Goal: Task Accomplishment & Management: Manage account settings

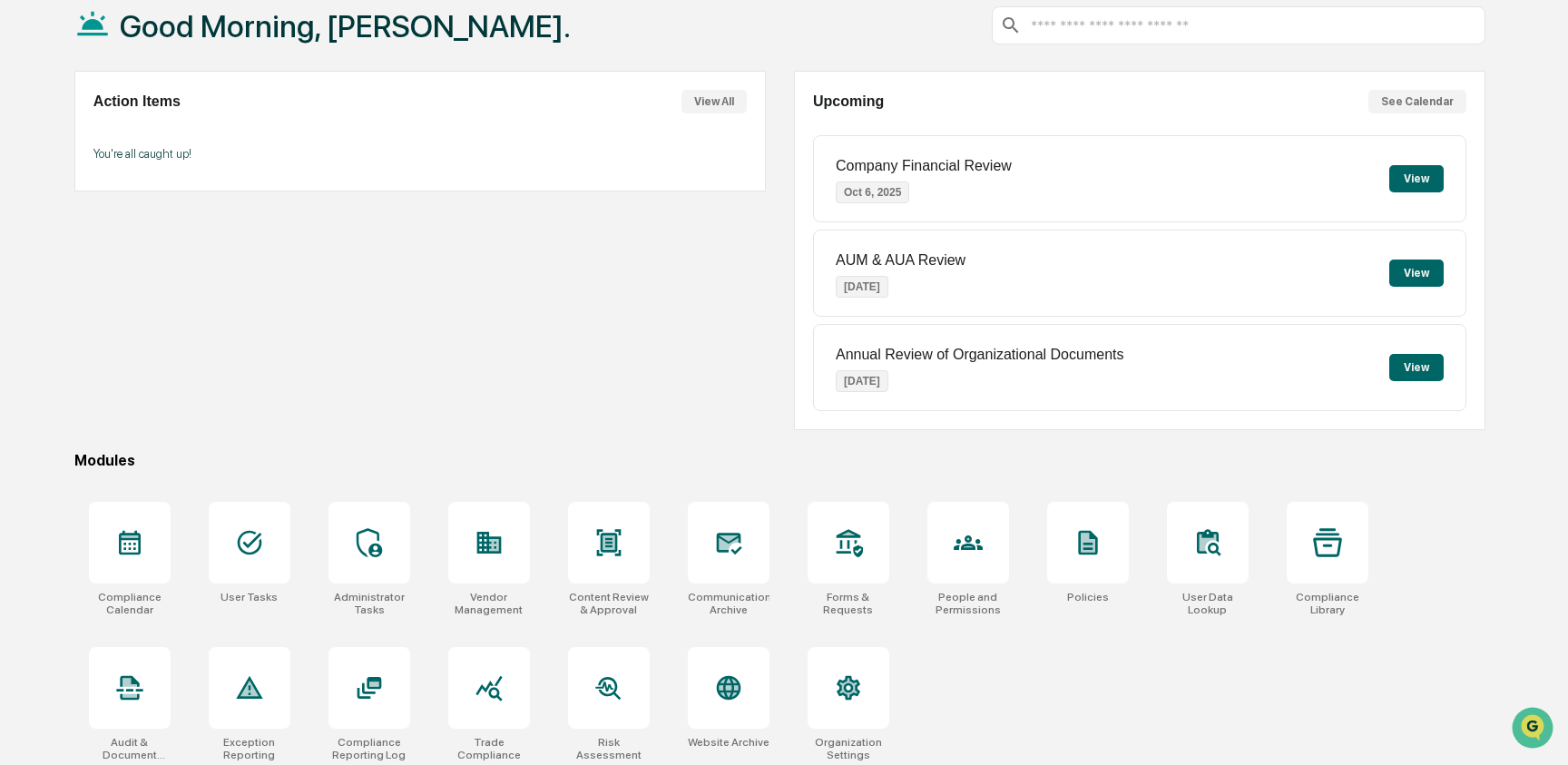
scroll to position [114, 0]
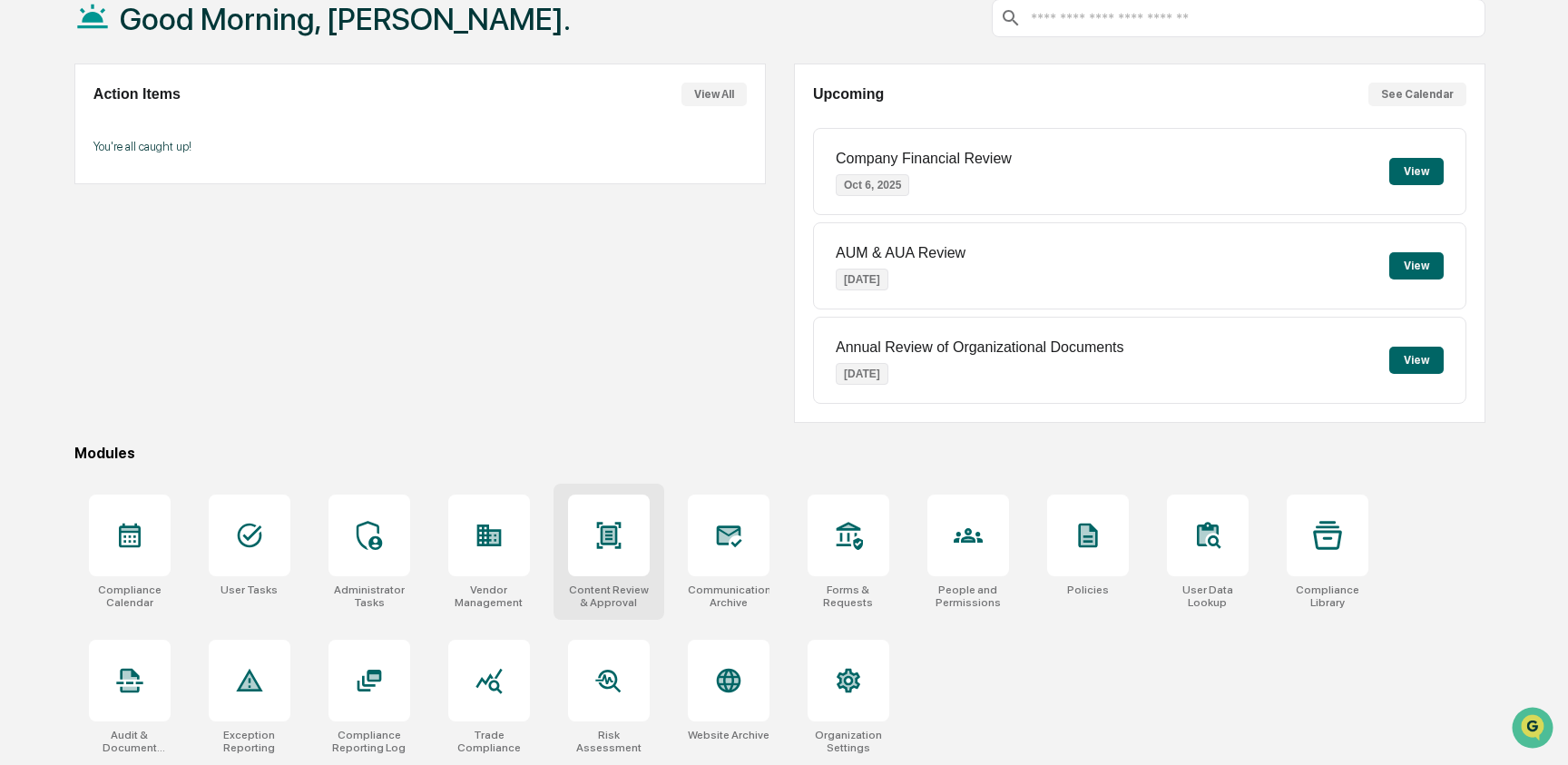
click at [615, 539] on icon at bounding box center [609, 535] width 25 height 26
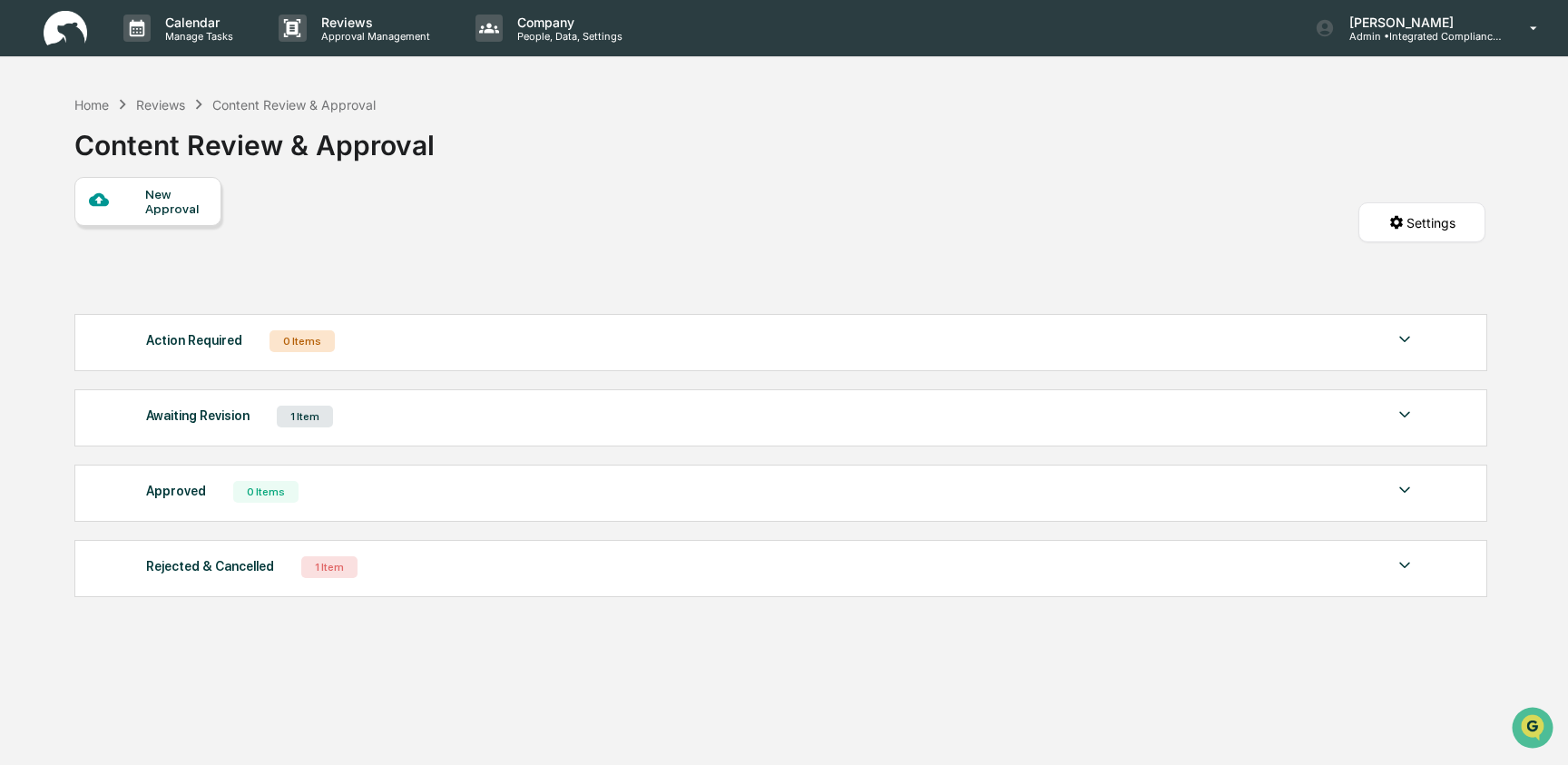
click at [505, 418] on div "Awaiting Revision 1 Item" at bounding box center [781, 416] width 1271 height 26
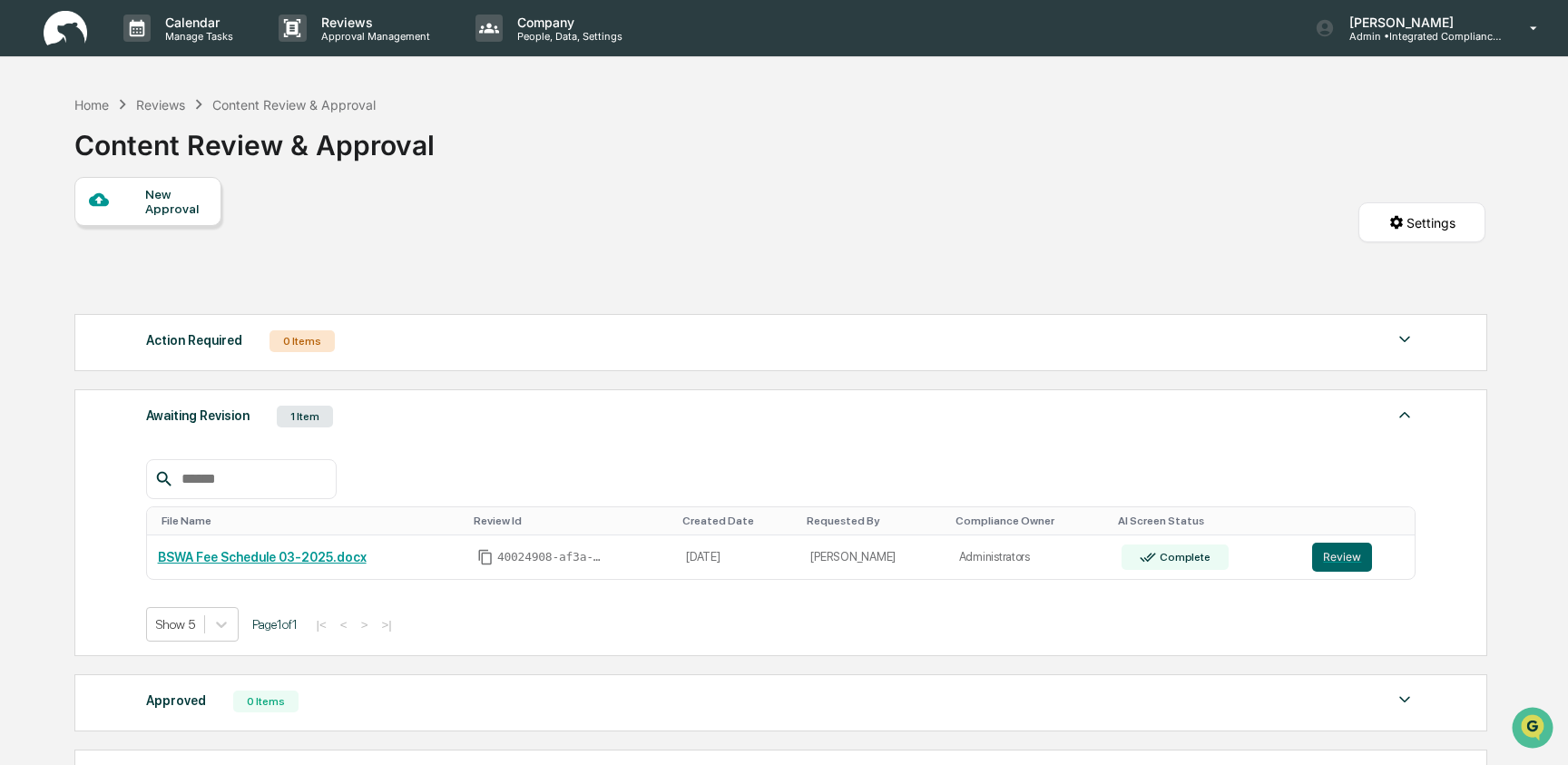
click at [505, 418] on div "Awaiting Revision 1 Item" at bounding box center [781, 416] width 1271 height 26
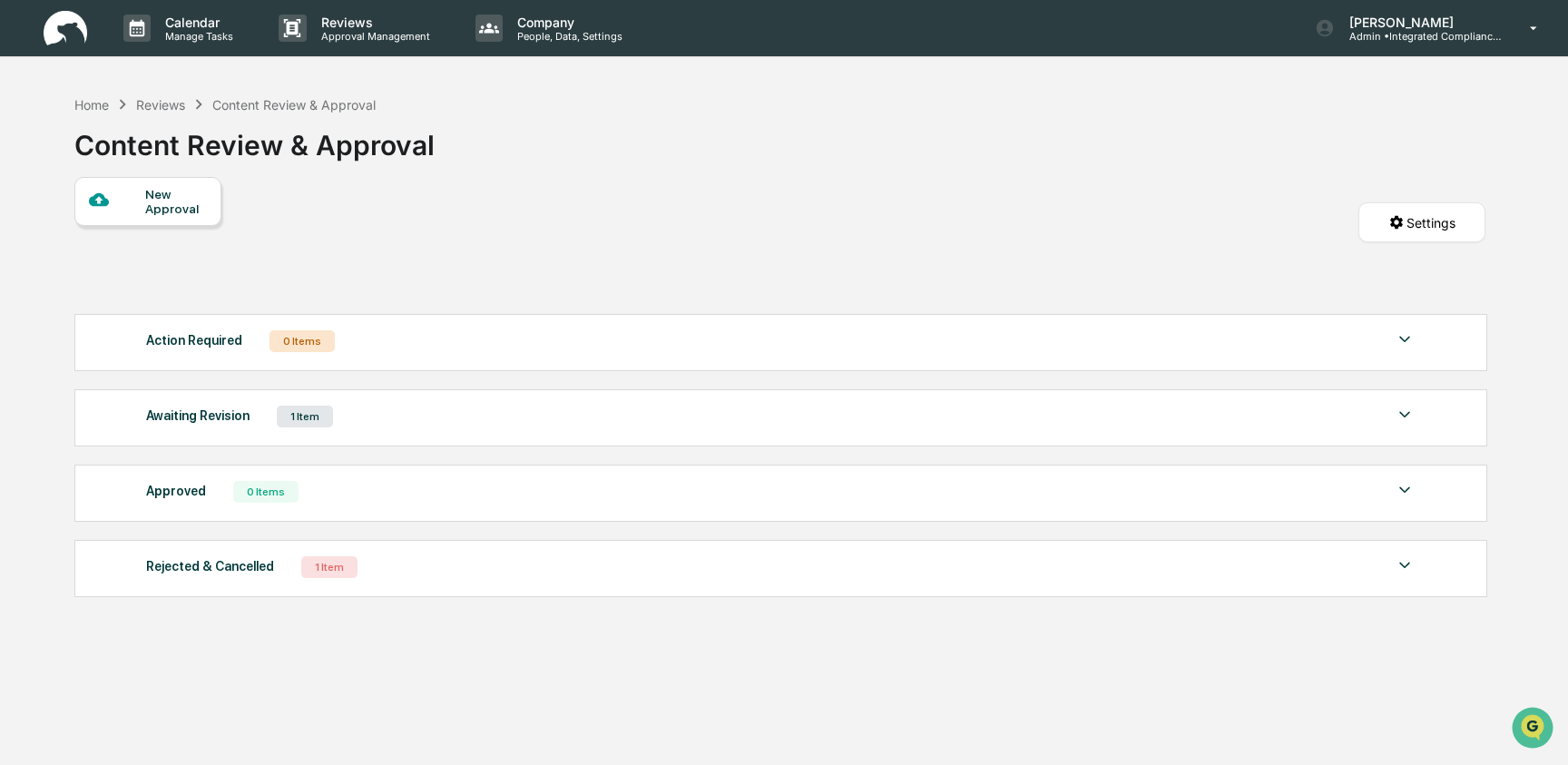
click at [253, 429] on div "Awaiting Revision 1 Item" at bounding box center [781, 416] width 1271 height 26
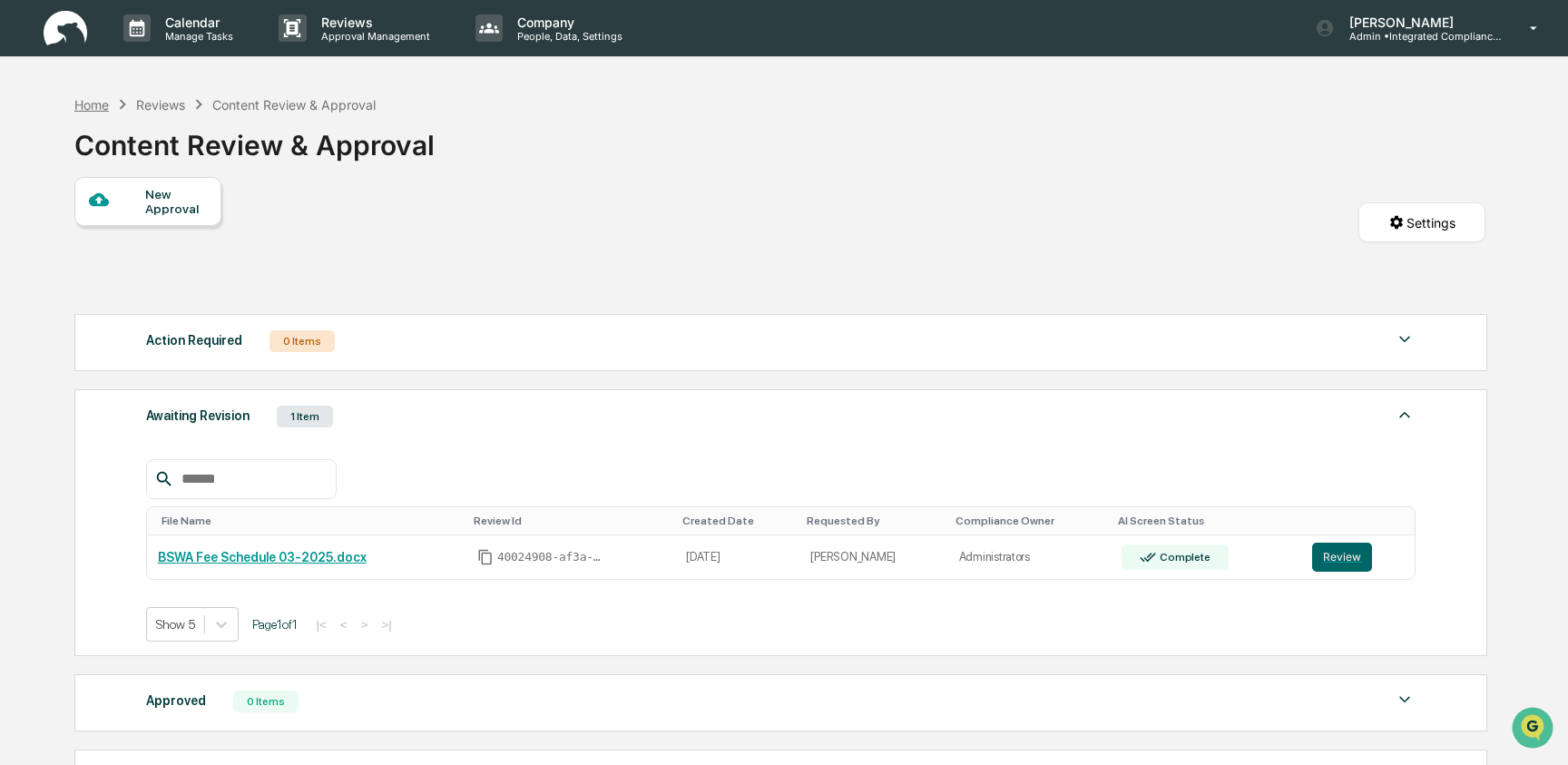
click at [81, 104] on div "Home" at bounding box center [92, 104] width 35 height 15
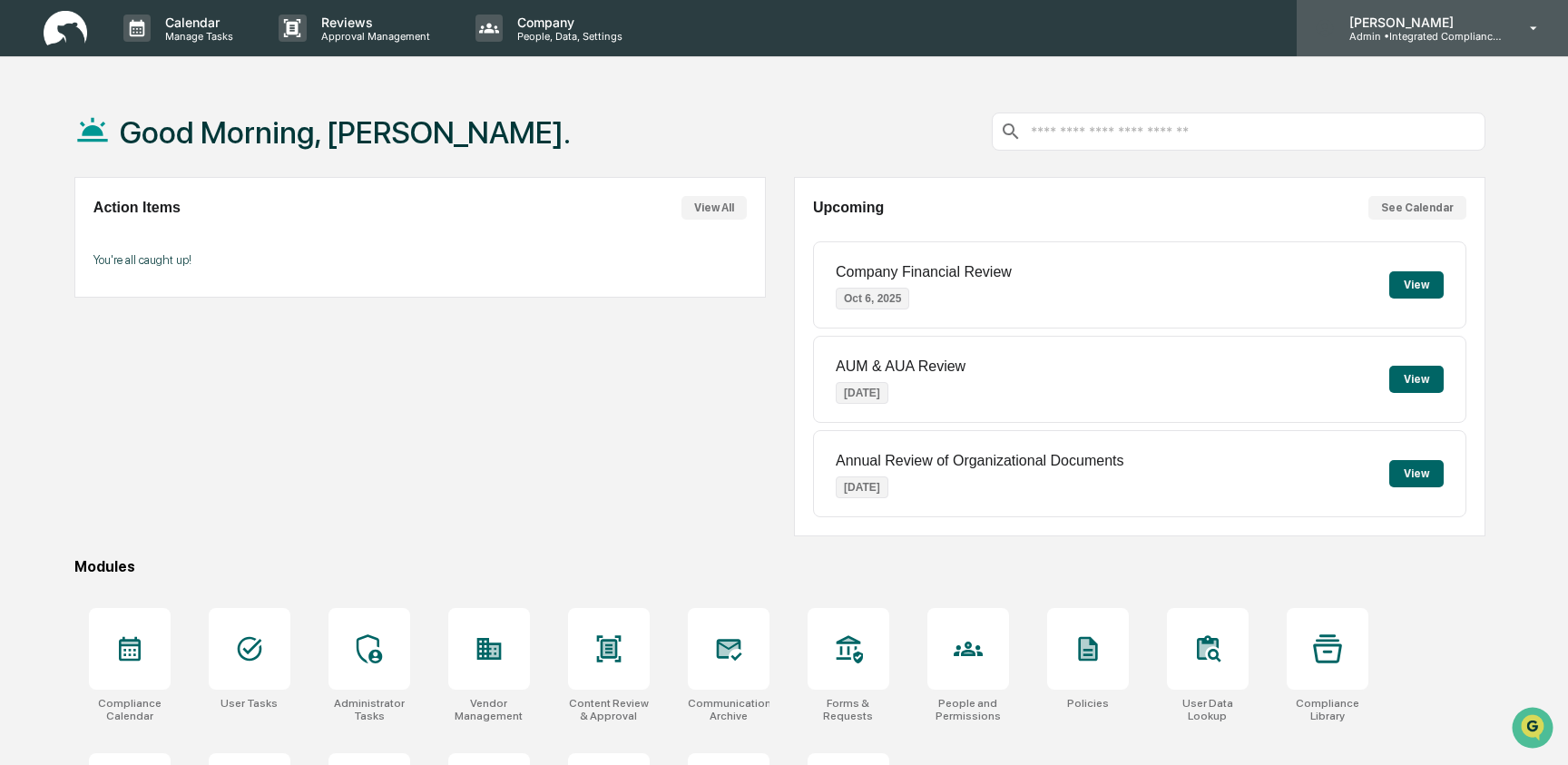
click at [1456, 33] on p "Admin • Integrated Compliance Advisors - Consultants" at bounding box center [1419, 35] width 169 height 12
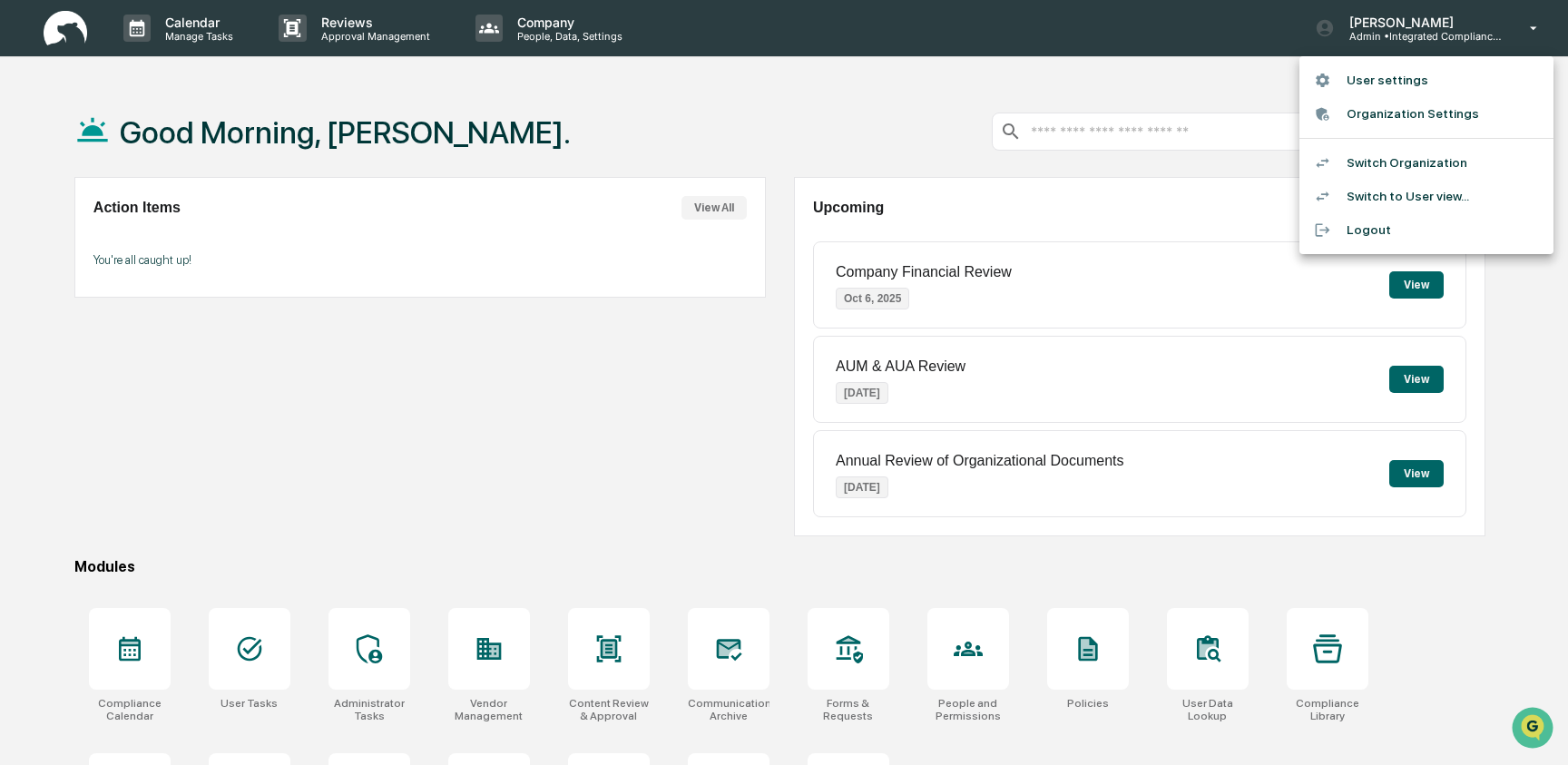
click at [1451, 165] on li "Switch Organization" at bounding box center [1426, 162] width 254 height 34
